Goal: Transaction & Acquisition: Book appointment/travel/reservation

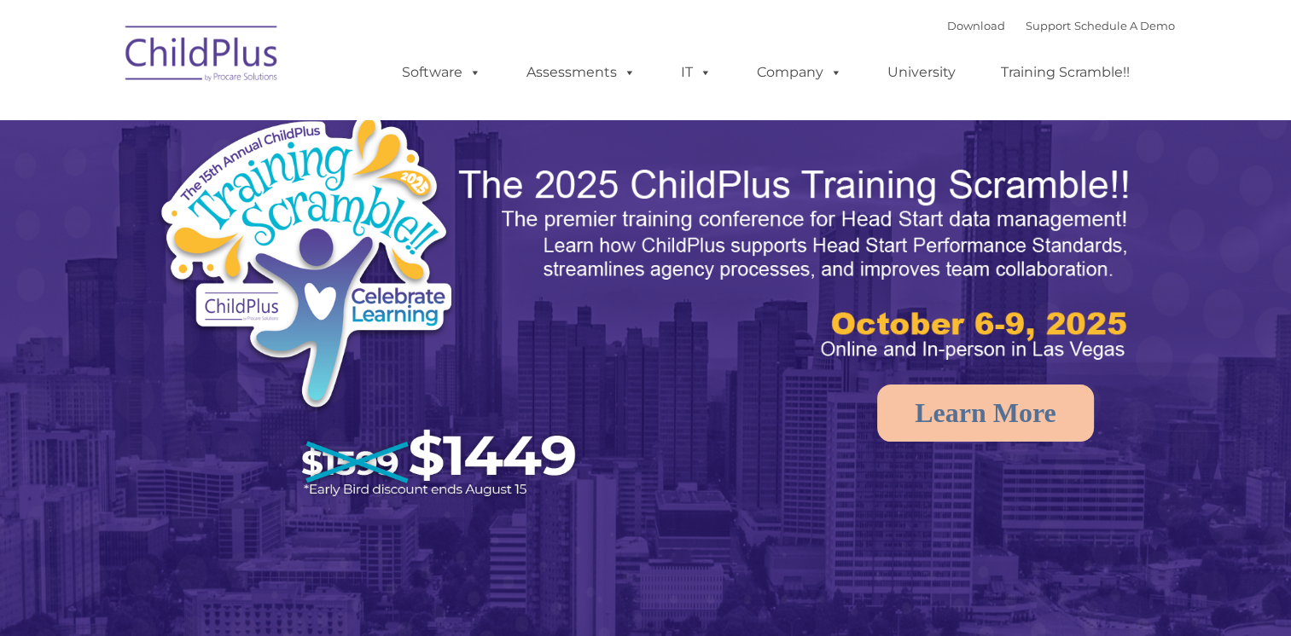
select select "MEDIUM"
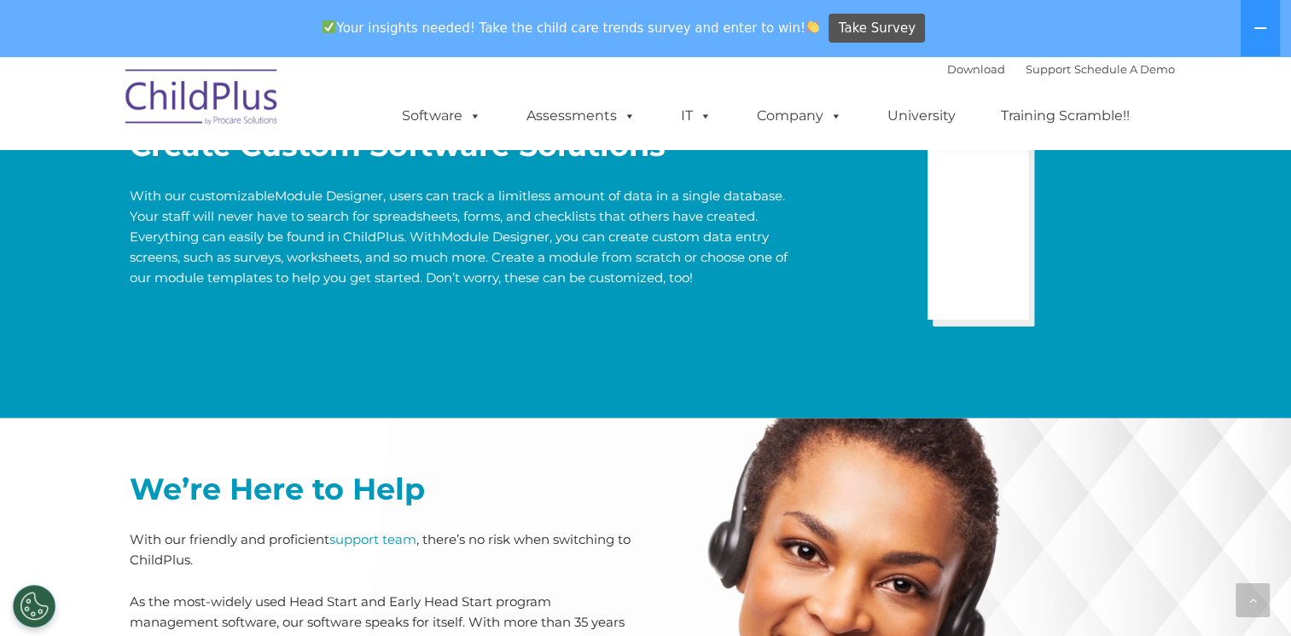
scroll to position [3464, 0]
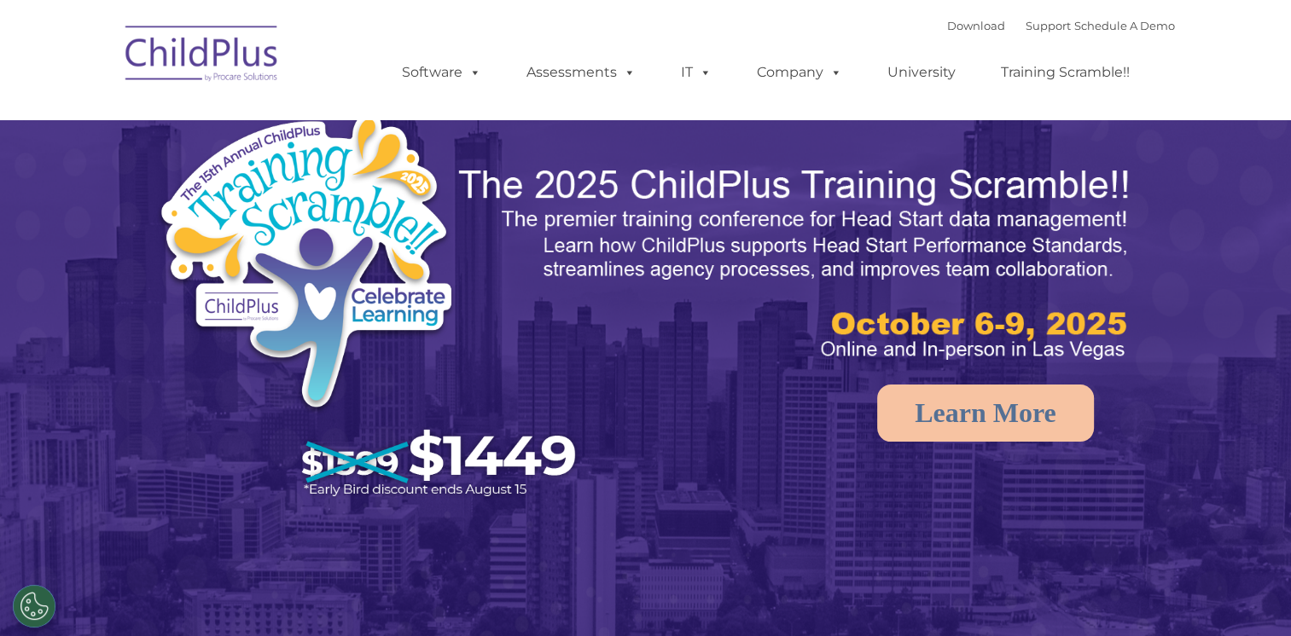
select select "MEDIUM"
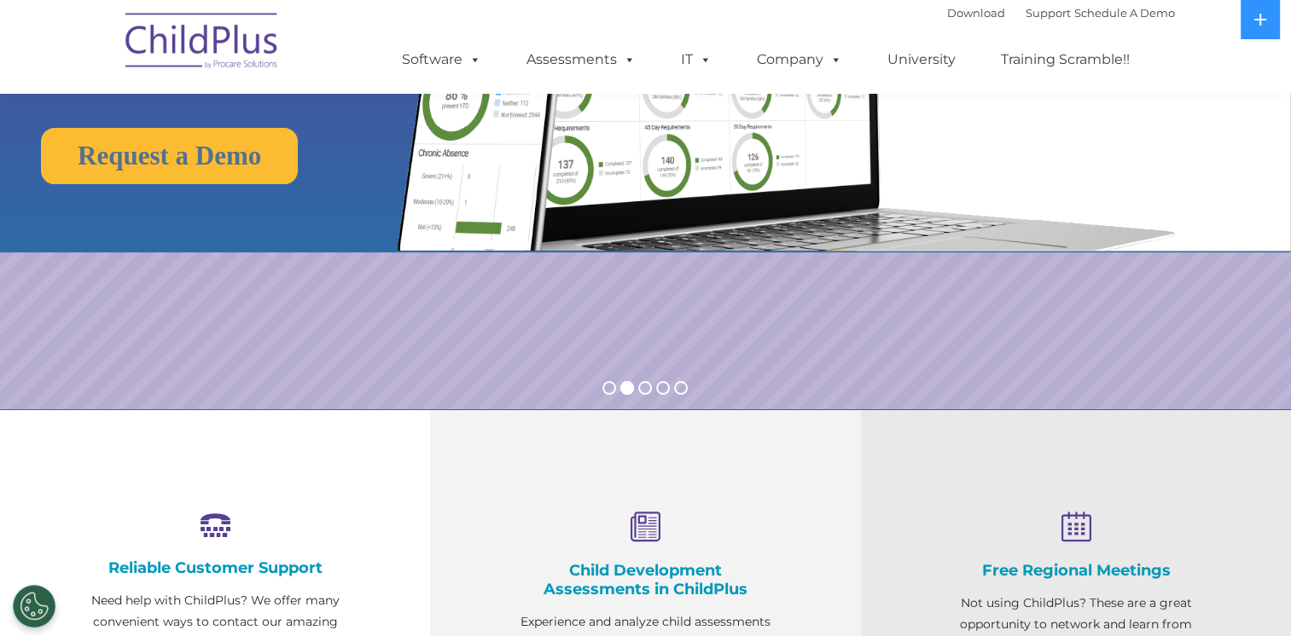
scroll to position [258, 0]
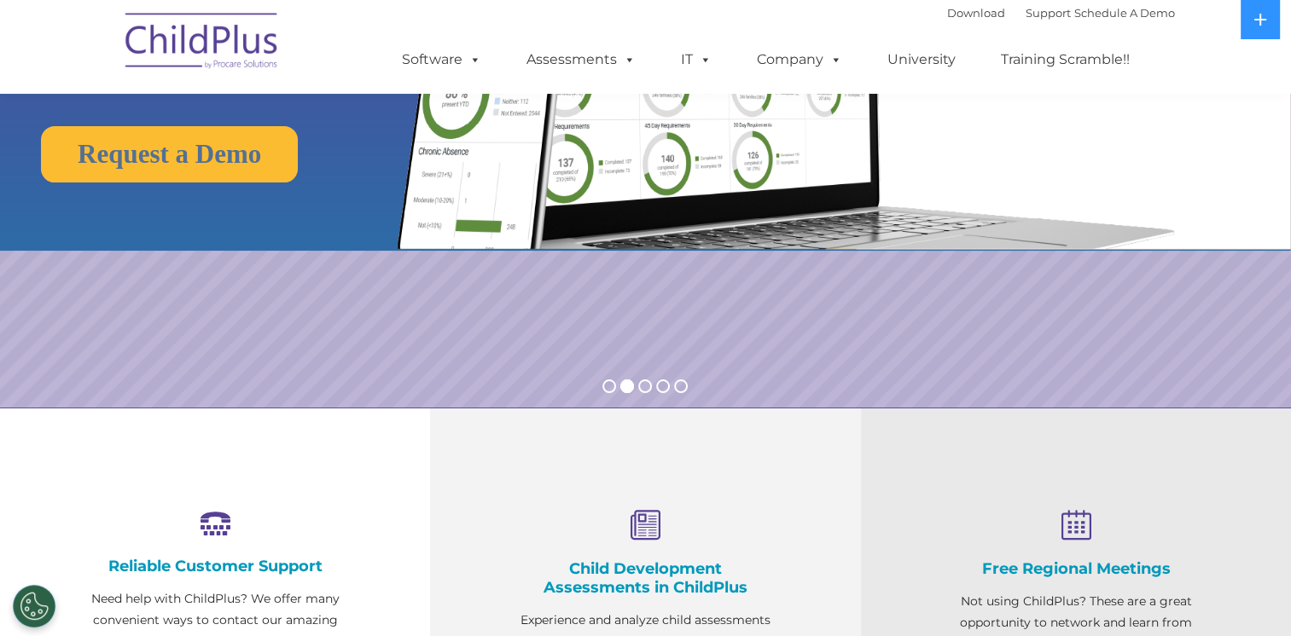
click at [566, 268] on rs-slide "Request a Demo The Future of ChildPlus is Here! Boost your productivity and str…" at bounding box center [645, 74] width 1291 height 665
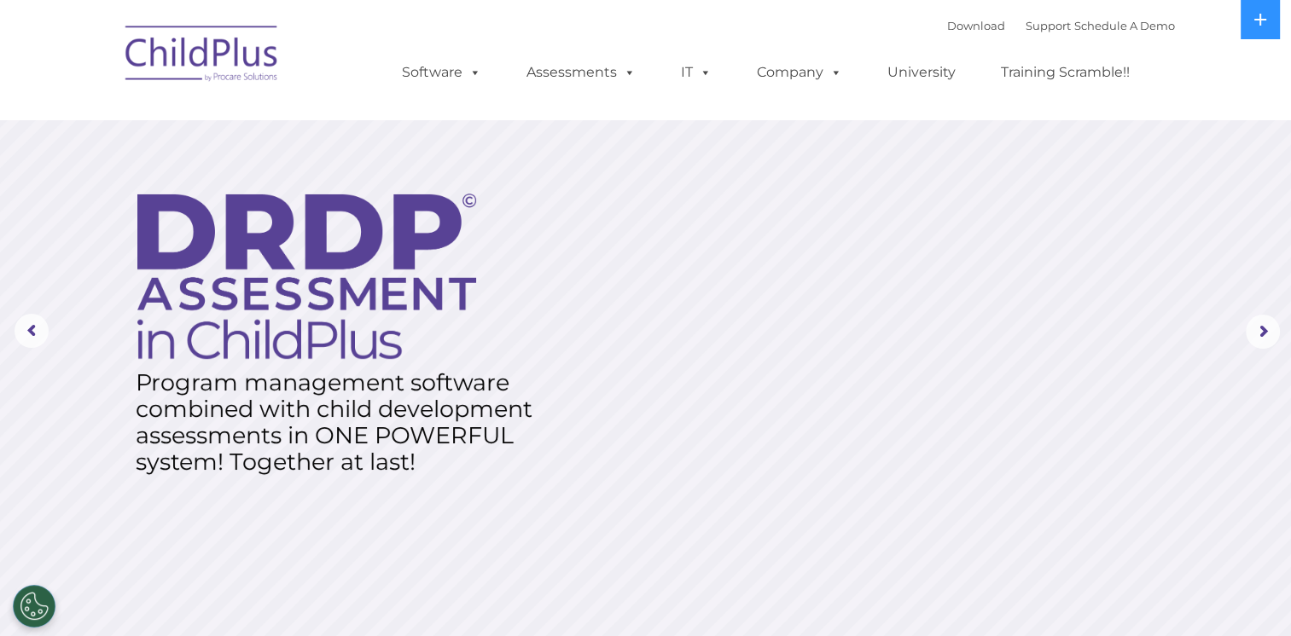
scroll to position [0, 0]
